Goal: Task Accomplishment & Management: Use online tool/utility

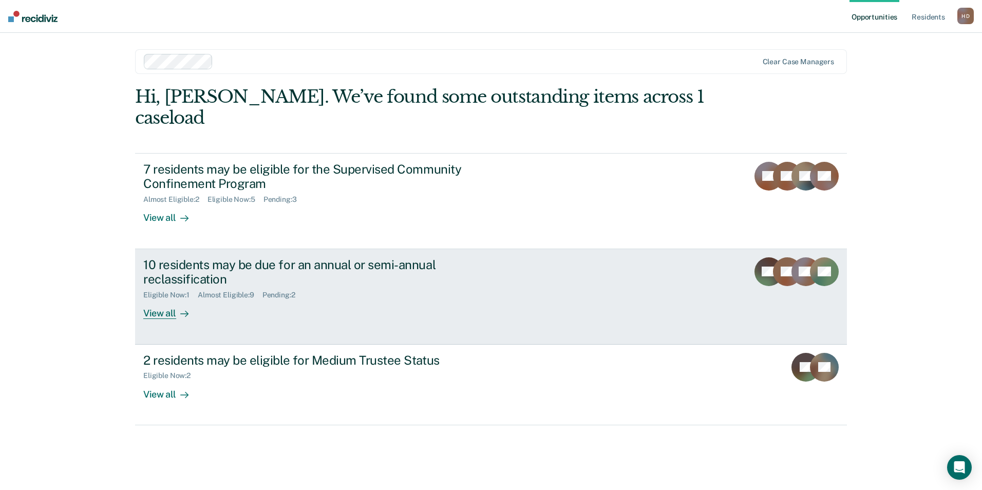
click at [153, 299] on div "View all" at bounding box center [172, 309] width 58 height 20
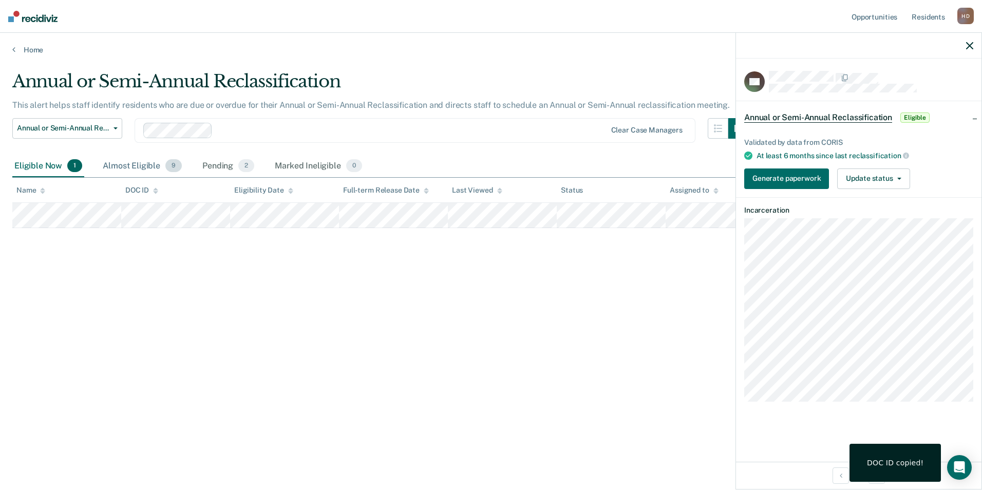
click at [159, 173] on div "Almost Eligible 9" at bounding box center [142, 166] width 83 height 23
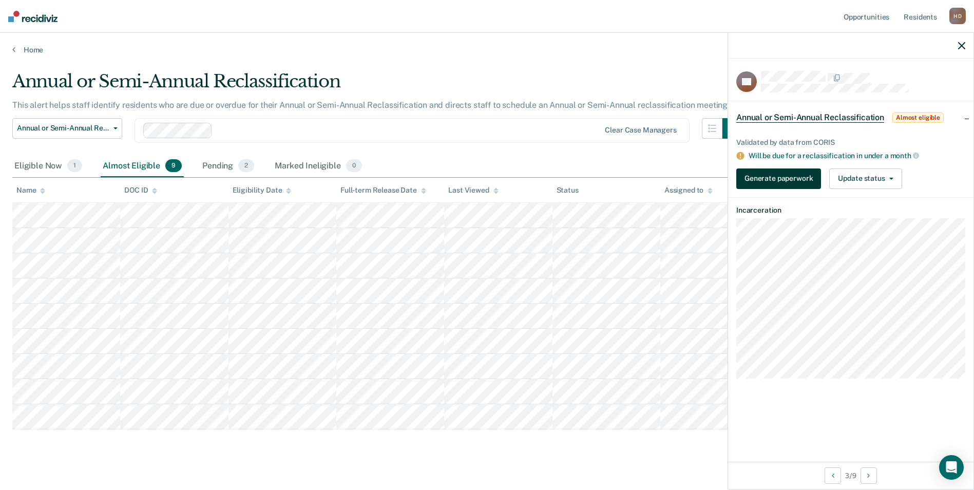
click at [773, 171] on button "Generate paperwork" at bounding box center [779, 178] width 85 height 21
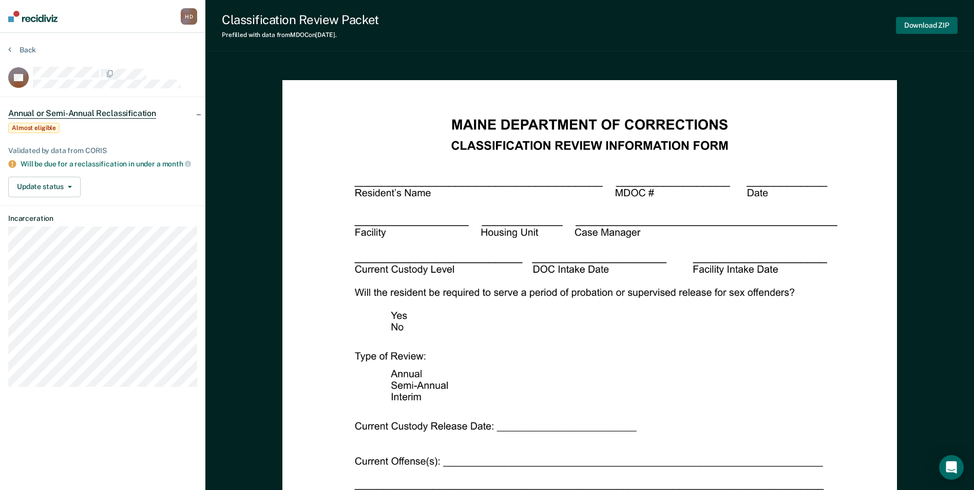
click at [927, 26] on button "Download ZIP" at bounding box center [927, 25] width 62 height 17
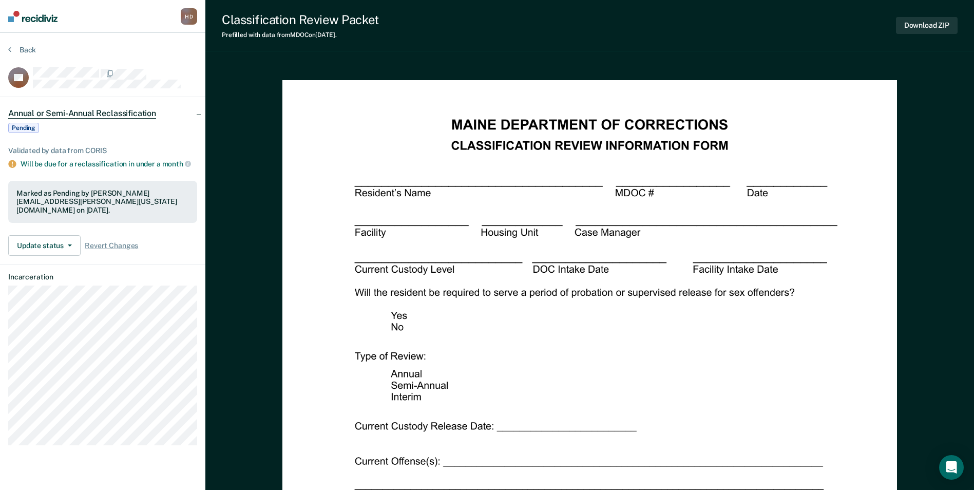
click at [580, 87] on img at bounding box center [590, 478] width 615 height 796
